Goal: Task Accomplishment & Management: Complete application form

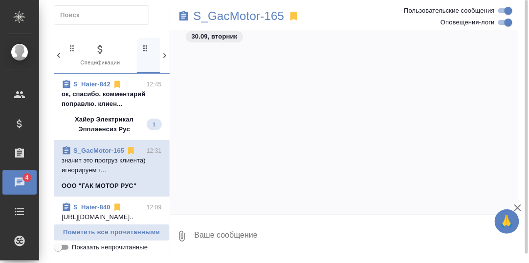
scroll to position [16097, 0]
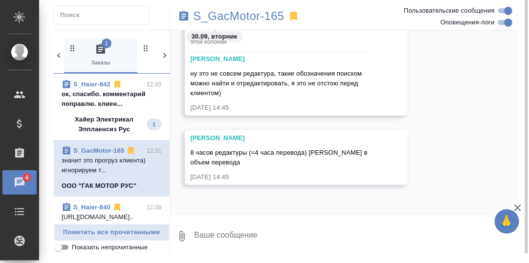
drag, startPoint x: 107, startPoint y: 95, endPoint x: 114, endPoint y: 98, distance: 8.1
click at [108, 213] on p "[URL][DOMAIN_NAME].." at bounding box center [112, 218] width 100 height 10
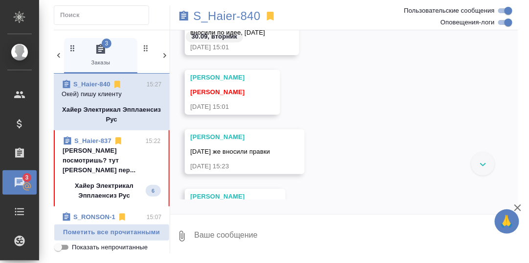
scroll to position [10565, 0]
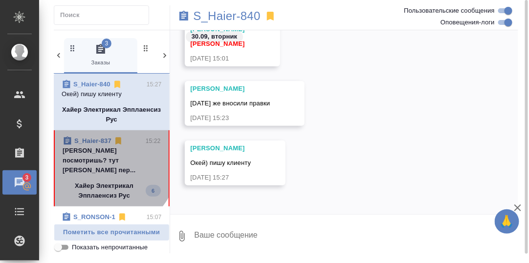
drag, startPoint x: 95, startPoint y: 154, endPoint x: 155, endPoint y: 160, distance: 60.4
click at [98, 155] on p "[PERSON_NAME] посмотришь? тут [PERSON_NAME] пер..." at bounding box center [112, 160] width 98 height 29
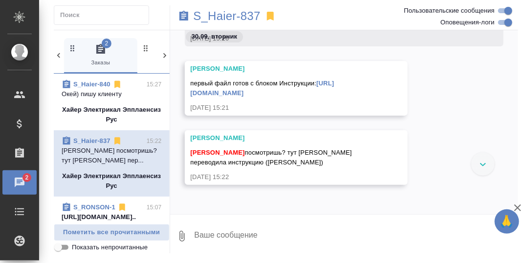
scroll to position [20067, 0]
click at [294, 82] on link "[URL][DOMAIN_NAME]" at bounding box center [263, 88] width 144 height 17
click at [272, 231] on textarea at bounding box center [356, 236] width 325 height 33
type textarea "Смотрю"
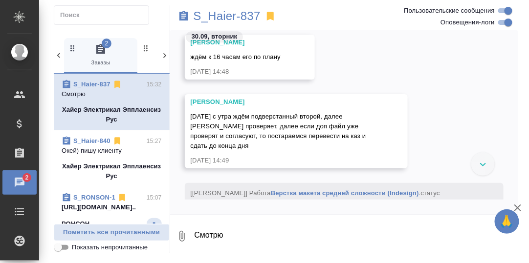
scroll to position [19771, 0]
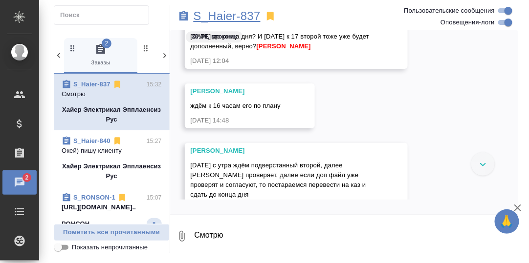
click at [226, 20] on p "S_Haier-837" at bounding box center [227, 16] width 67 height 10
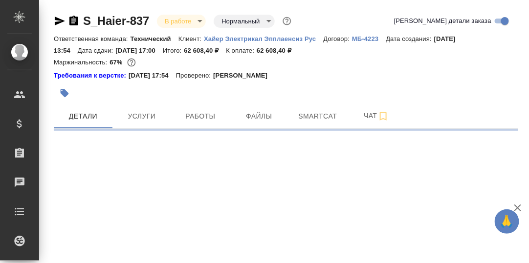
select select "RU"
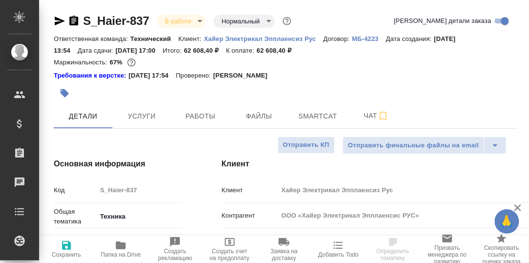
type textarea "x"
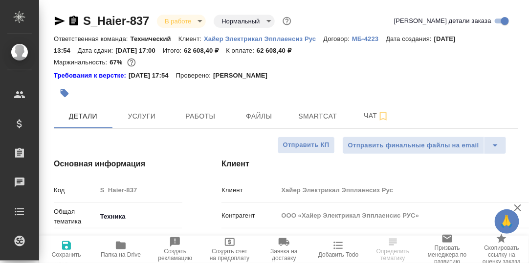
type textarea "x"
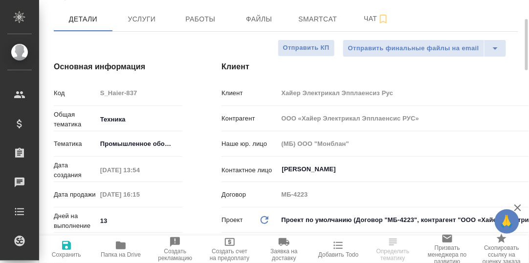
type textarea "x"
type input "[PERSON_NAME]"
type input "[PERSON_NAME]pavlova"
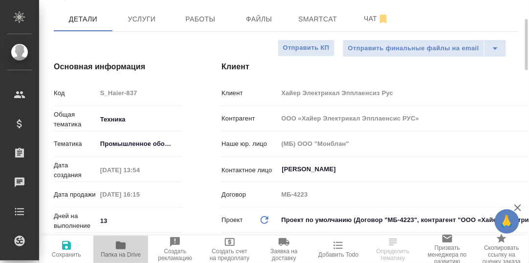
click at [122, 246] on icon "button" at bounding box center [121, 246] width 10 height 8
type textarea "x"
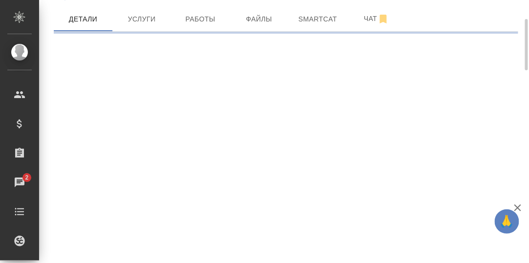
select select "RU"
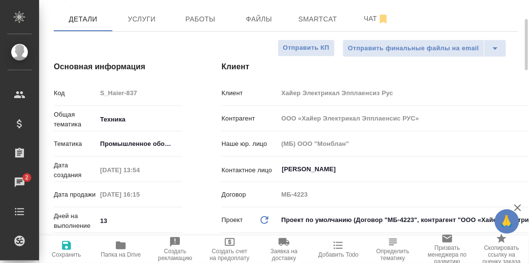
type textarea "x"
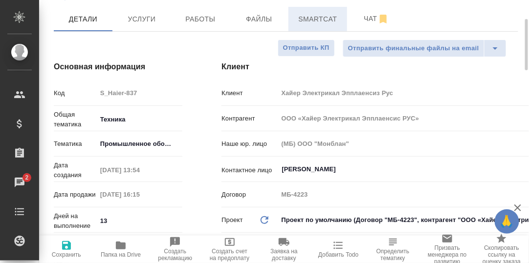
type textarea "x"
